Goal: Information Seeking & Learning: Learn about a topic

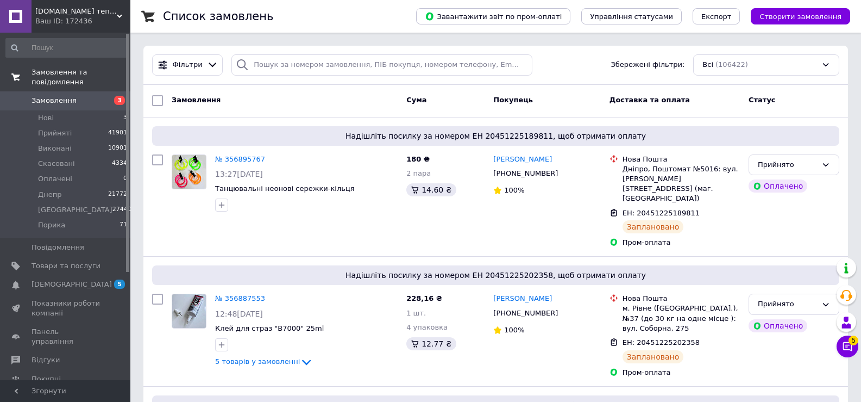
click at [59, 72] on span "Замовлення та повідомлення" at bounding box center [81, 77] width 99 height 20
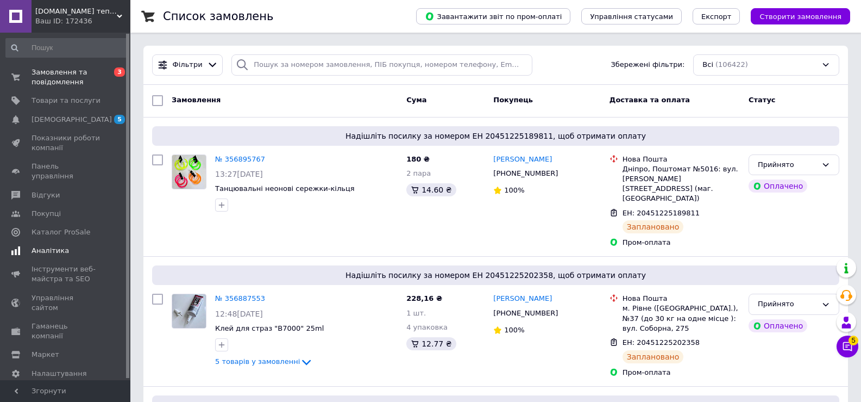
click at [40, 246] on span "Аналітика" at bounding box center [51, 251] width 38 height 10
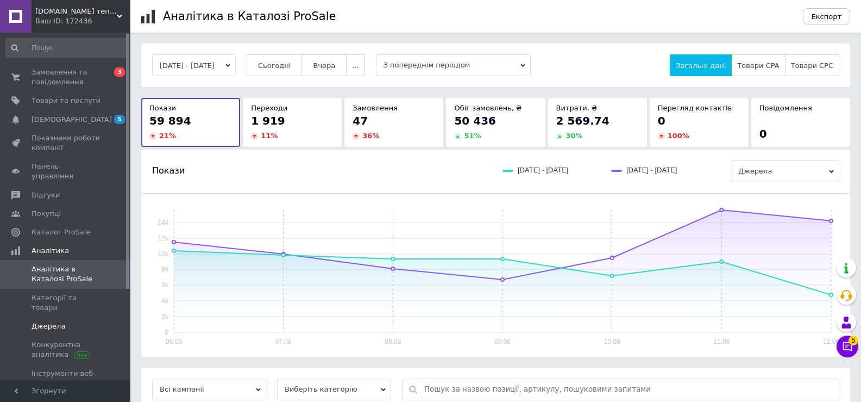
click at [48, 321] on span "Джерела" at bounding box center [49, 326] width 34 height 10
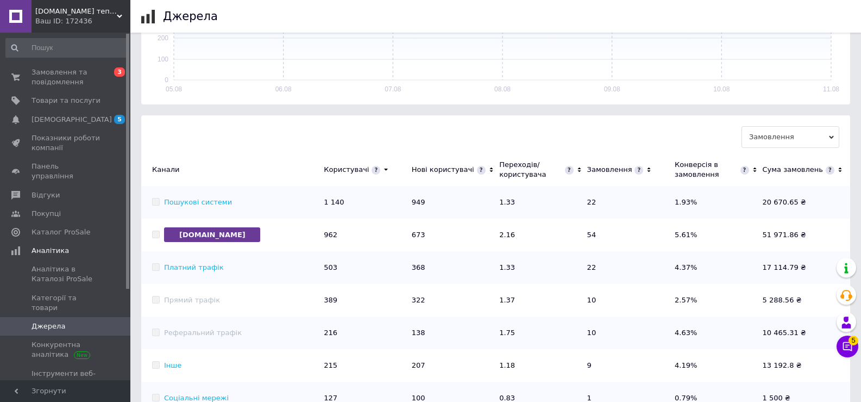
scroll to position [217, 0]
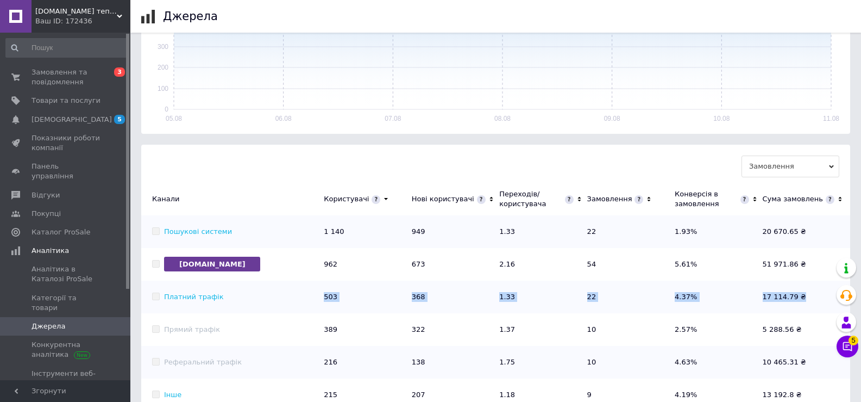
drag, startPoint x: 324, startPoint y: 296, endPoint x: 819, endPoint y: 296, distance: 495.2
click at [819, 296] on tr "Платний трафік 503 368 1.33 22 4.37% 17 114.79 ₴" at bounding box center [495, 296] width 709 height 33
click at [819, 296] on td "17 114.79 ₴" at bounding box center [807, 296] width 88 height 33
click at [157, 298] on tr "Платний трафік 503 368 1.33 22 4.37% 17 114.79 ₴" at bounding box center [495, 296] width 709 height 33
click at [326, 298] on td "503" at bounding box center [368, 296] width 88 height 33
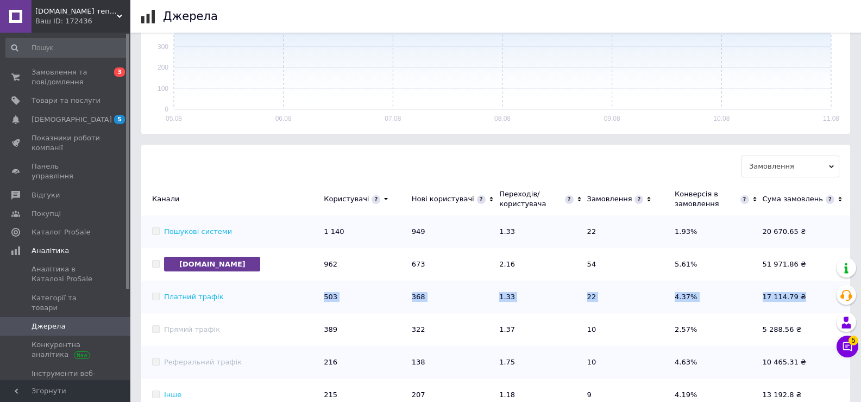
drag, startPoint x: 323, startPoint y: 297, endPoint x: 803, endPoint y: 296, distance: 479.9
click at [803, 296] on tr "Платний трафік 503 368 1.33 22 4.37% 17 114.79 ₴" at bounding box center [495, 296] width 709 height 33
click at [803, 296] on td "17 114.79 ₴" at bounding box center [807, 296] width 88 height 33
drag, startPoint x: 793, startPoint y: 297, endPoint x: 323, endPoint y: 286, distance: 469.7
click at [323, 286] on tr "Платний трафік 503 368 1.33 22 4.37% 17 114.79 ₴" at bounding box center [495, 296] width 709 height 33
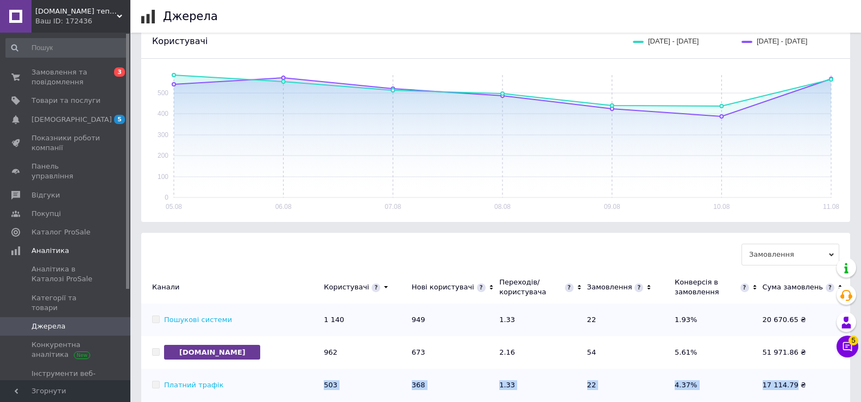
scroll to position [0, 0]
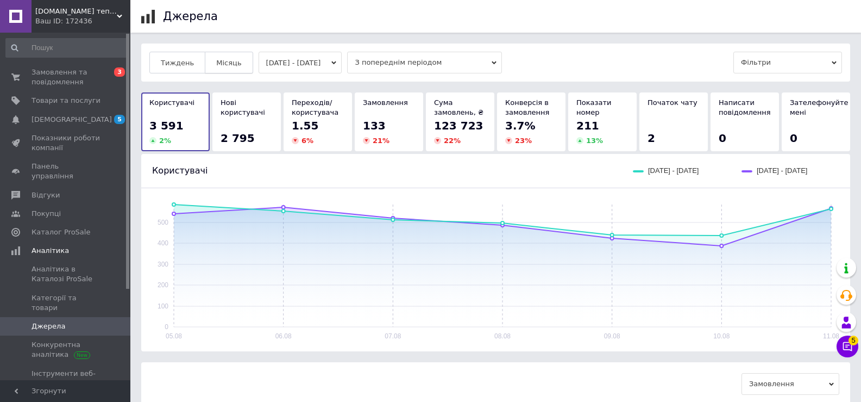
click at [230, 64] on span "Місяць" at bounding box center [228, 63] width 25 height 8
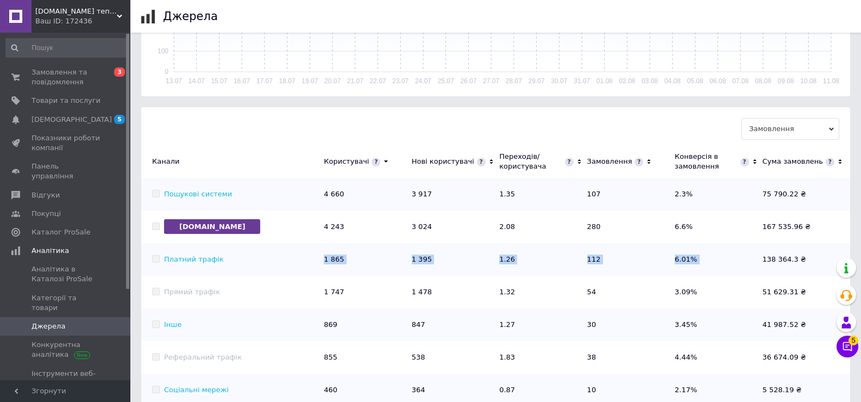
scroll to position [216, 0]
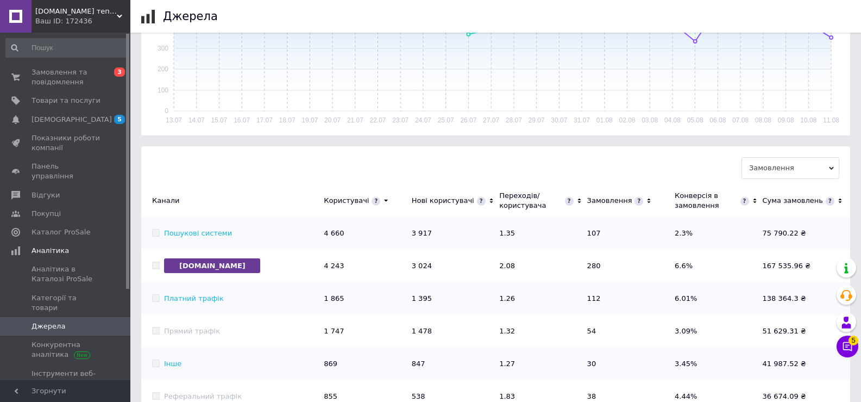
click at [776, 301] on td "138 364.3 ₴" at bounding box center [807, 298] width 88 height 33
click at [86, 9] on span "Swarovski.prom.ua тепер Strazyglamora.com.ua" at bounding box center [76, 12] width 82 height 10
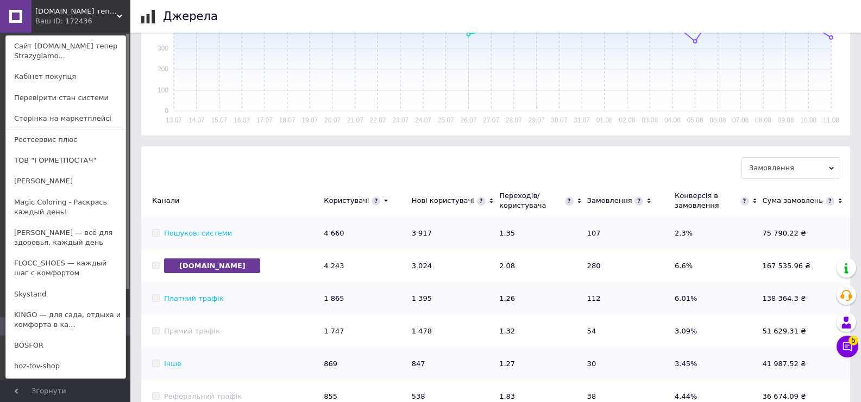
scroll to position [610, 0]
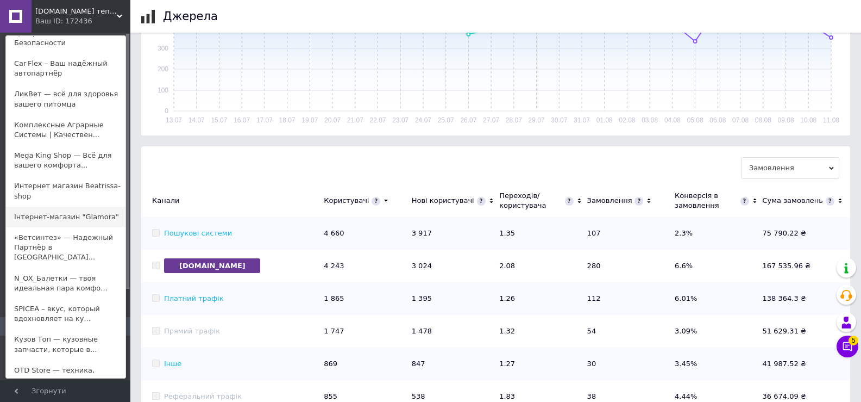
click at [79, 207] on link "Інтернет-магазин "Glamora"" at bounding box center [66, 217] width 120 height 21
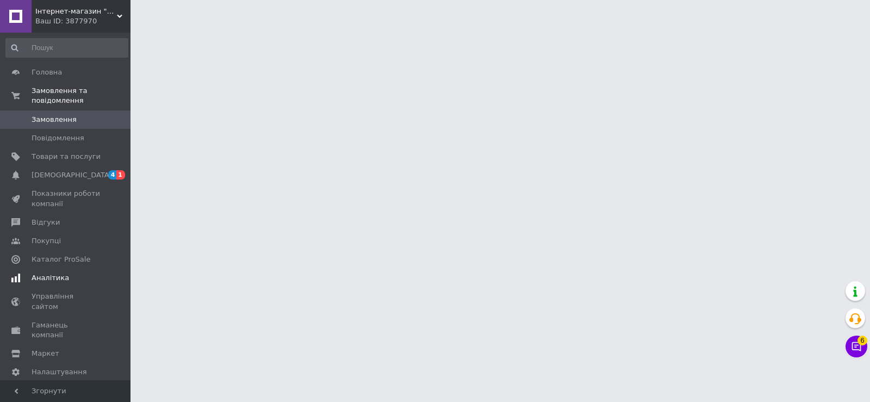
click at [45, 273] on span "Аналітика" at bounding box center [51, 278] width 38 height 10
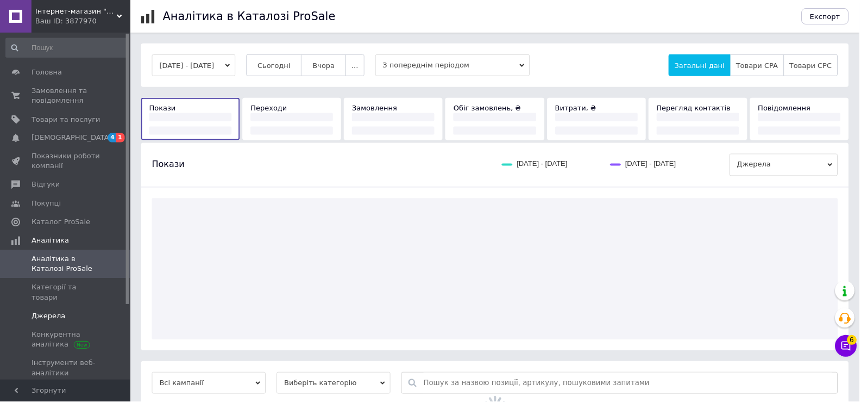
click at [56, 311] on span "Джерела" at bounding box center [49, 316] width 34 height 10
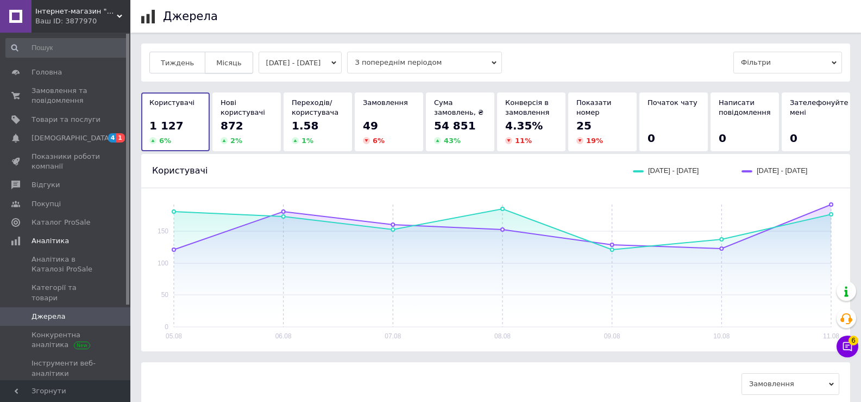
click at [220, 57] on button "Місяць" at bounding box center [229, 63] width 48 height 22
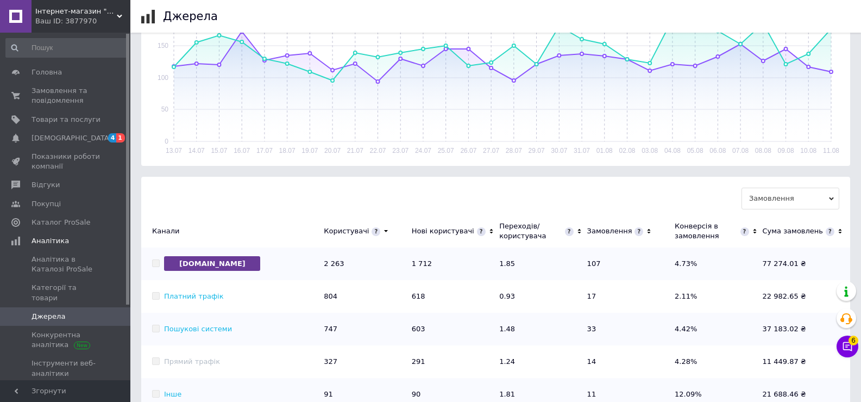
scroll to position [272, 0]
